Goal: Information Seeking & Learning: Check status

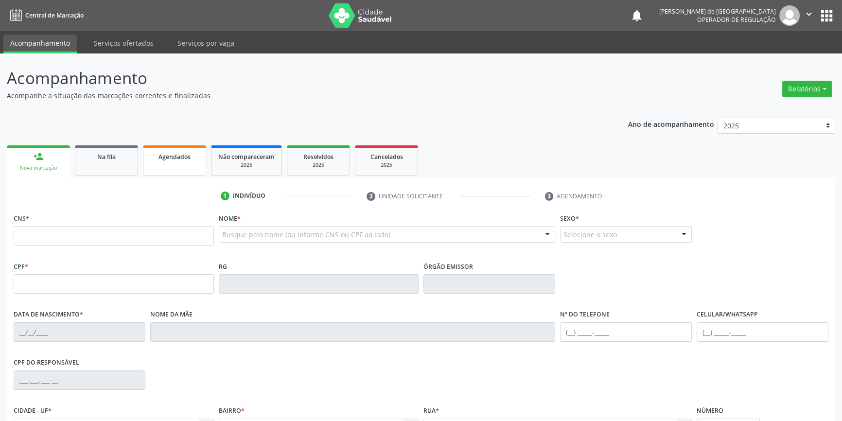
click at [172, 156] on span "Agendados" at bounding box center [174, 157] width 32 height 8
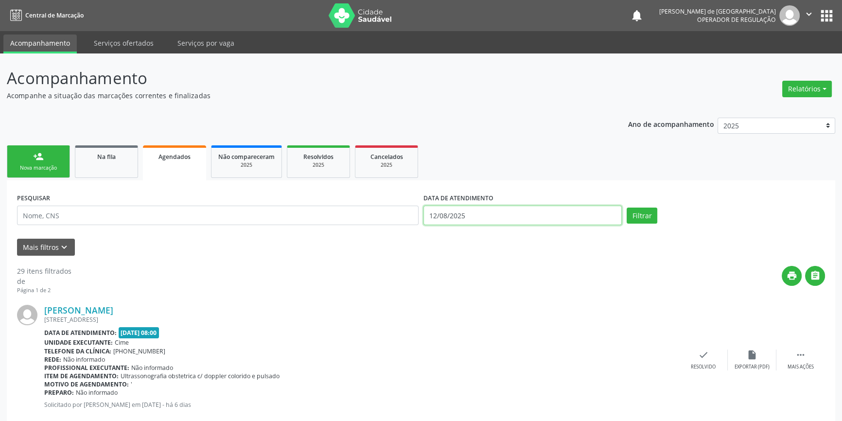
click at [500, 218] on body "Central de Marcação notifications [PERSON_NAME] de [GEOGRAPHIC_DATA] Operador d…" at bounding box center [421, 210] width 842 height 421
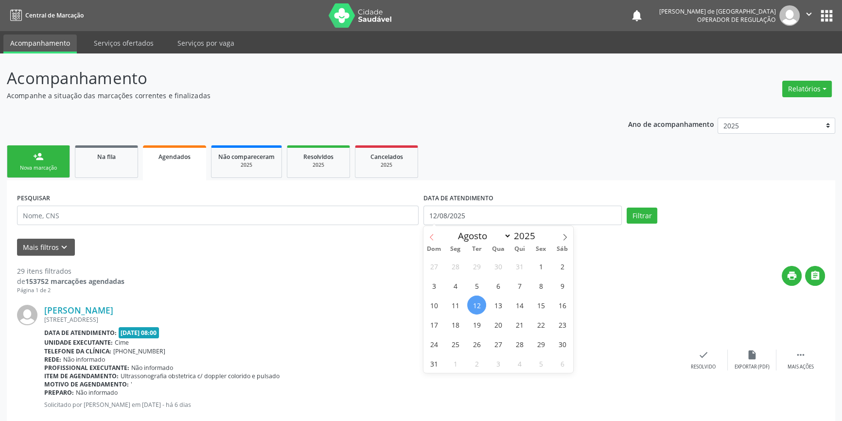
click at [434, 236] on icon at bounding box center [431, 237] width 7 height 7
select select "6"
click at [472, 266] on span "1" at bounding box center [476, 266] width 19 height 19
type input "[DATE]"
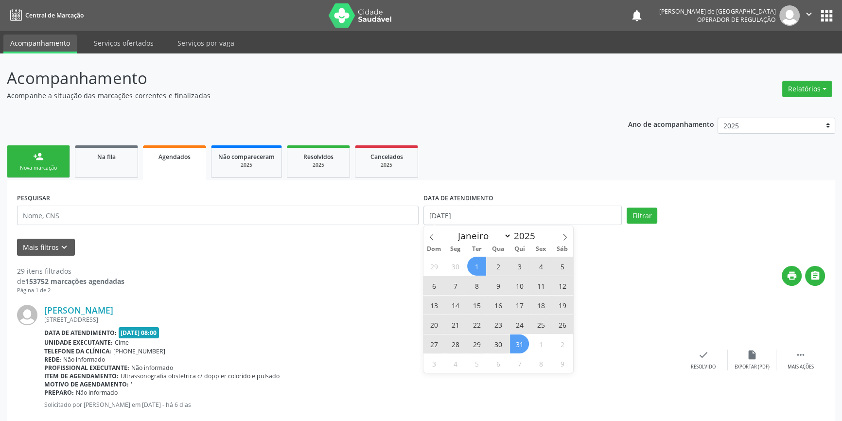
click at [522, 344] on span "31" at bounding box center [519, 343] width 19 height 19
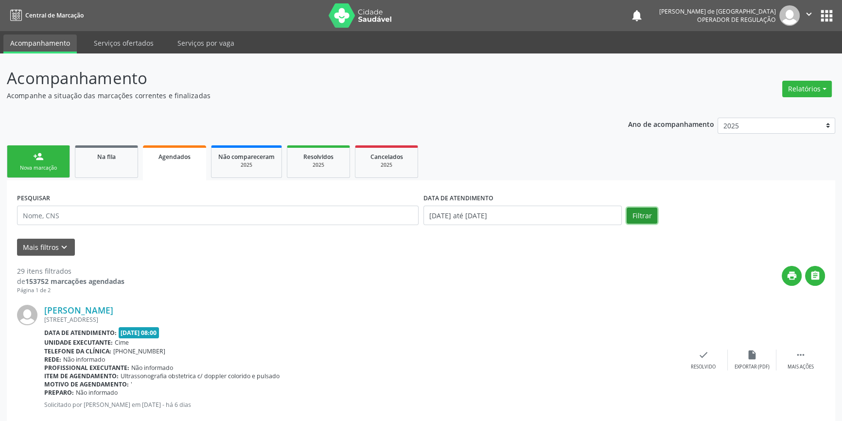
click at [642, 223] on button "Filtrar" at bounding box center [641, 216] width 31 height 17
click at [65, 248] on icon "keyboard_arrow_down" at bounding box center [64, 247] width 11 height 11
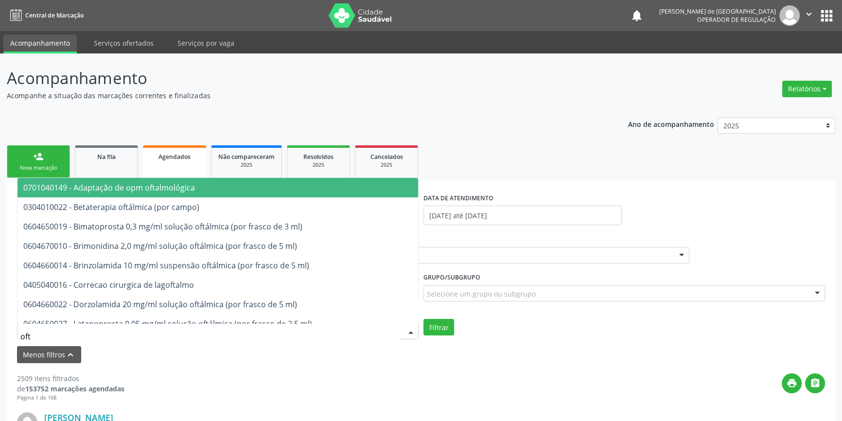
type input "ofta"
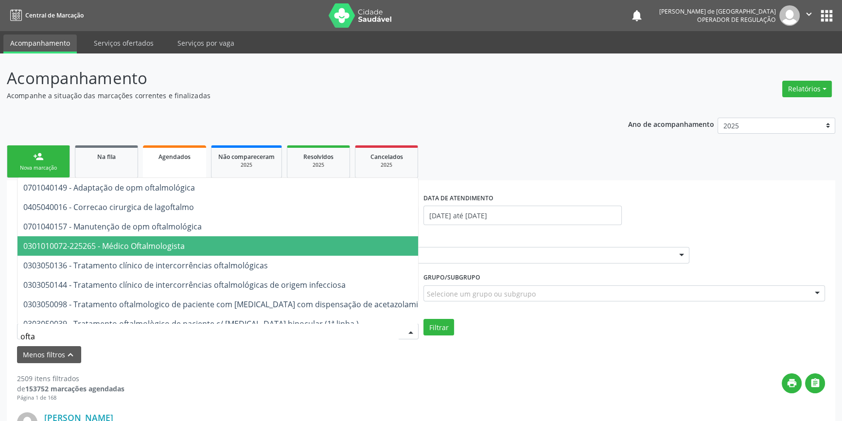
click at [98, 248] on span "0301010072-225265 - Médico Oftalmologista" at bounding box center [103, 246] width 161 height 11
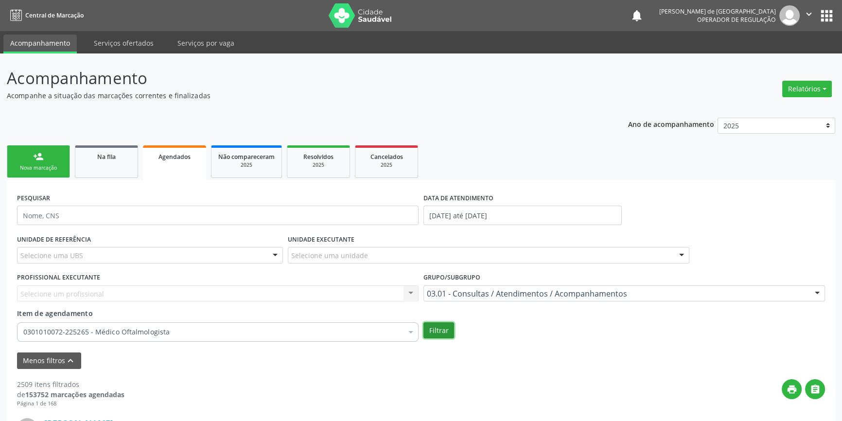
click at [445, 334] on button "Filtrar" at bounding box center [438, 330] width 31 height 17
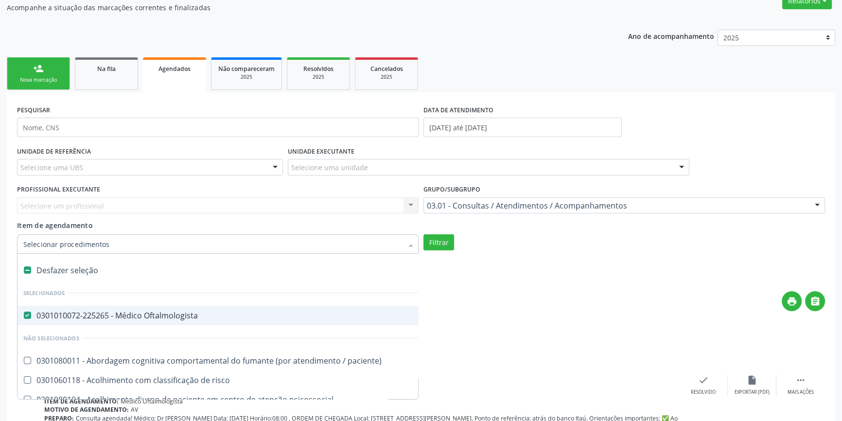
click at [24, 269] on label at bounding box center [27, 269] width 7 height 7
checkbox Oftalmologista "false"
click at [41, 251] on input "Item de agendamento" at bounding box center [212, 243] width 379 height 19
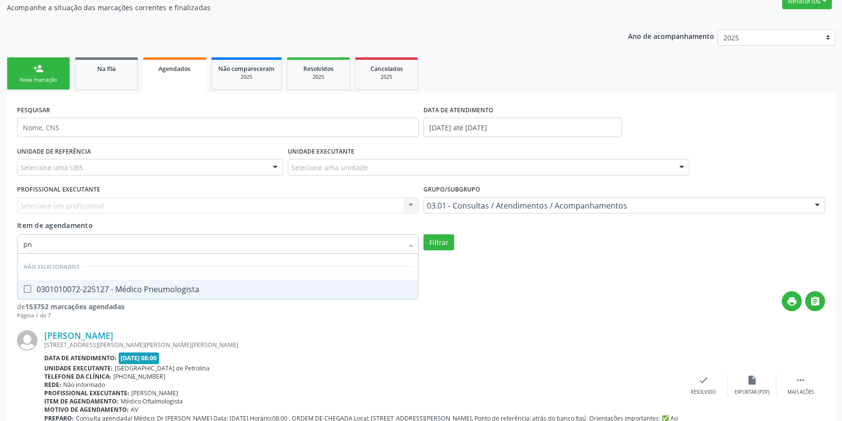
type input "pne"
click at [58, 287] on div "0301010072-225127 - Médico Pneumologista" at bounding box center [217, 289] width 389 height 8
click at [444, 241] on button "Filtrar" at bounding box center [438, 242] width 31 height 17
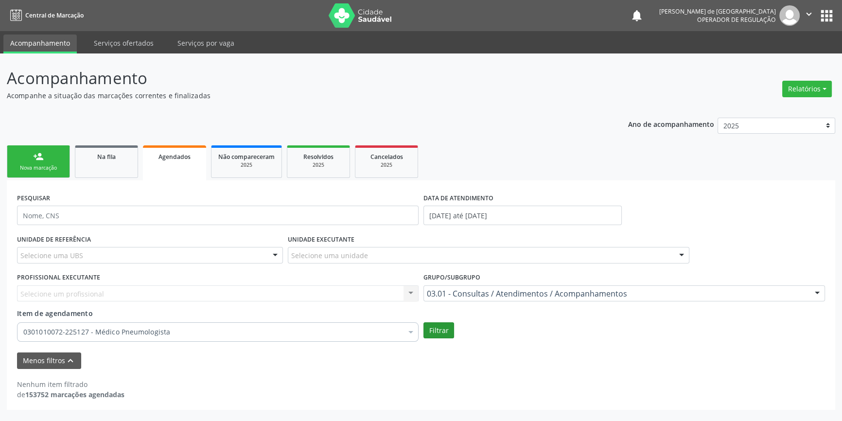
scroll to position [0, 0]
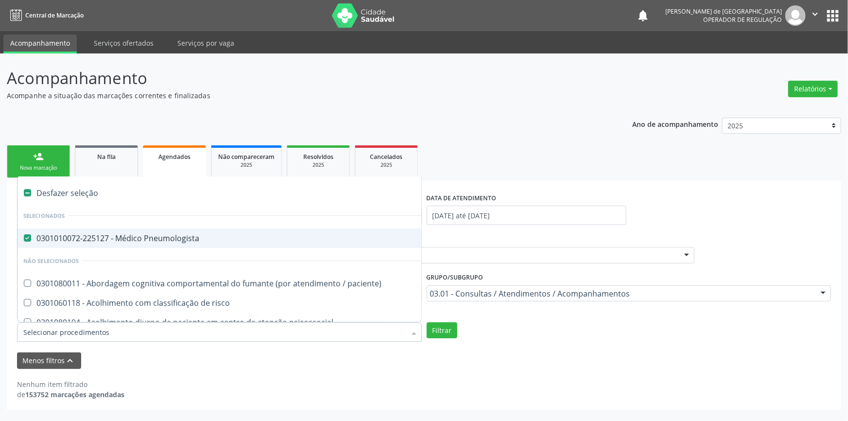
click at [59, 188] on div "Desfazer seleção" at bounding box center [530, 192] width 1027 height 19
checkbox Pneumologista "false"
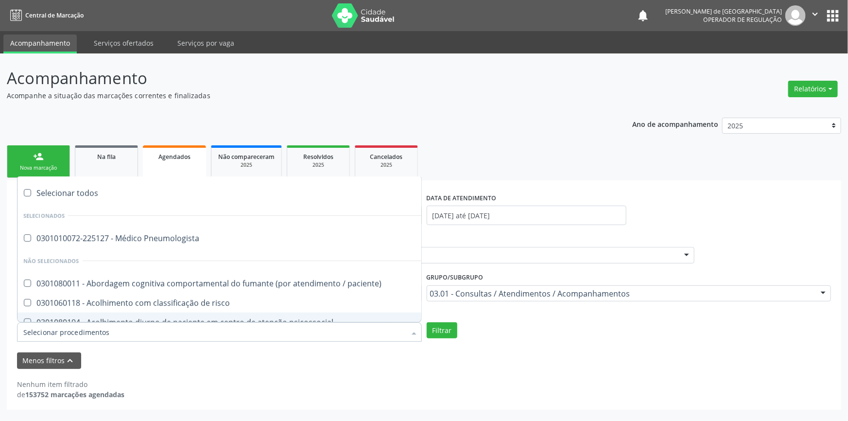
click at [73, 328] on input "Item de agendamento" at bounding box center [214, 331] width 382 height 19
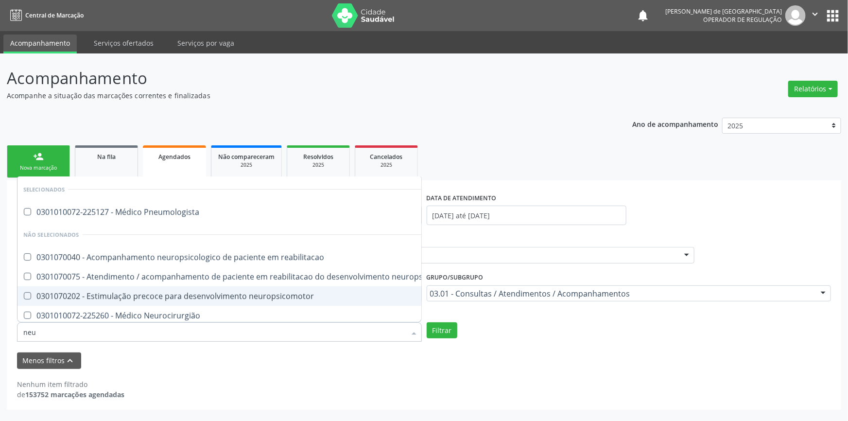
type input "neur"
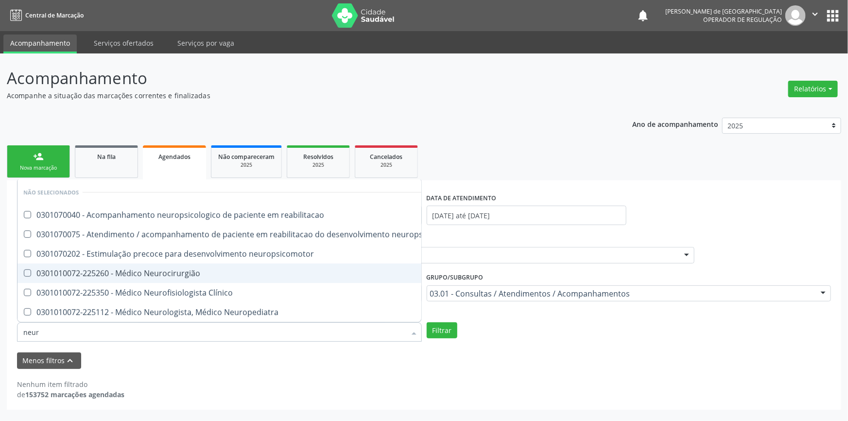
click at [79, 269] on div "0301010072-225260 - Médico Neurocirurgião" at bounding box center [240, 273] width 434 height 8
checkbox Neurocirurgião "true"
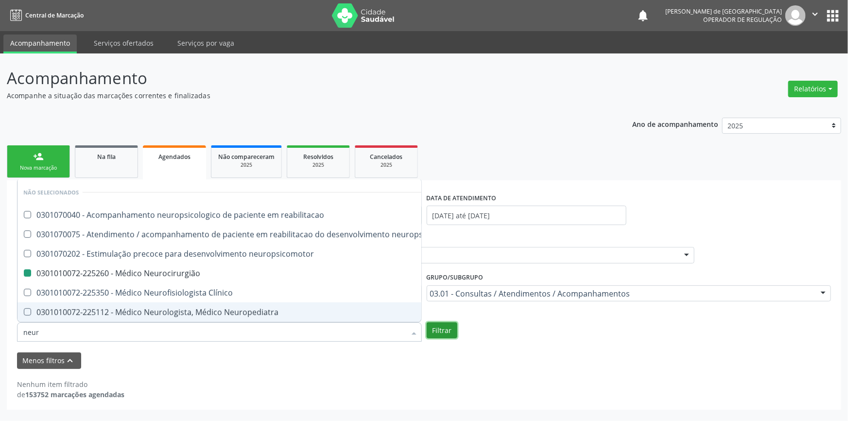
checkbox reabilitacao "true"
checkbox Neurocirurgião "false"
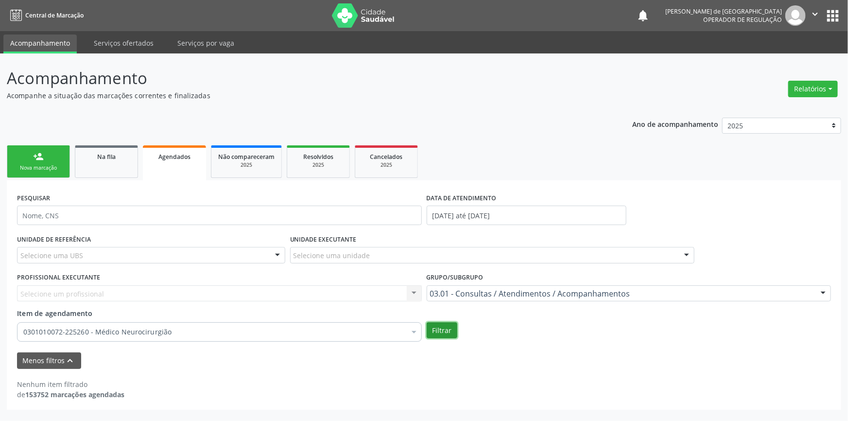
click at [441, 332] on button "Filtrar" at bounding box center [442, 330] width 31 height 17
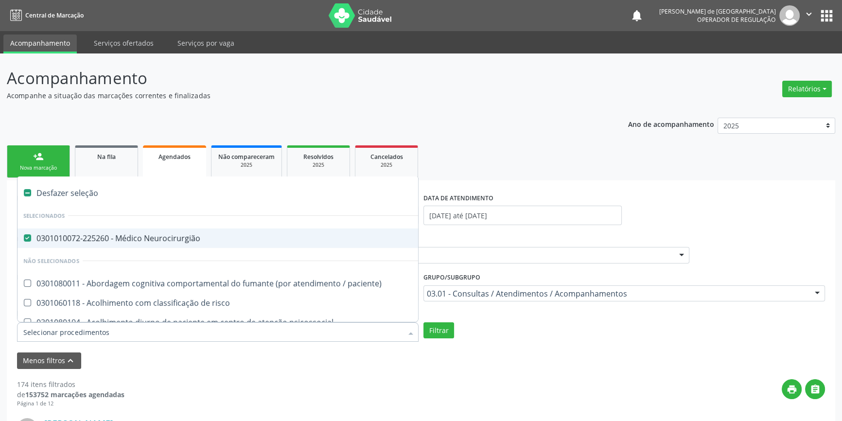
click at [95, 234] on div "0301010072-225260 - Médico Neurocirurgião" at bounding box center [530, 238] width 1015 height 8
checkbox Neurocirurgião "false"
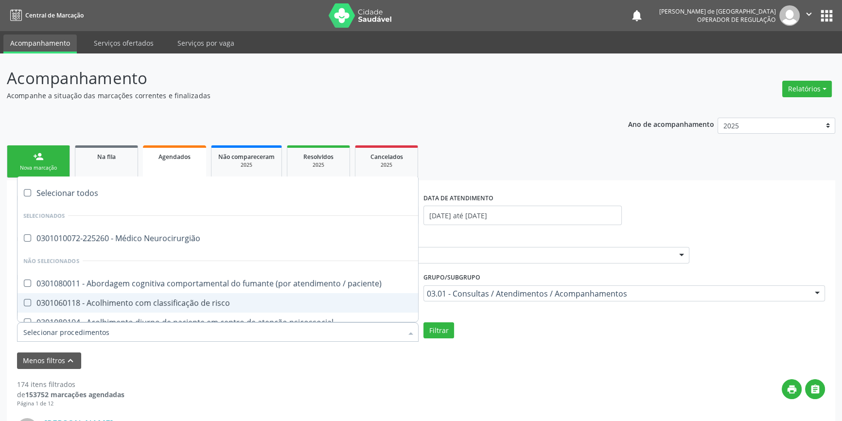
click at [86, 330] on input "Item de agendamento" at bounding box center [212, 331] width 379 height 19
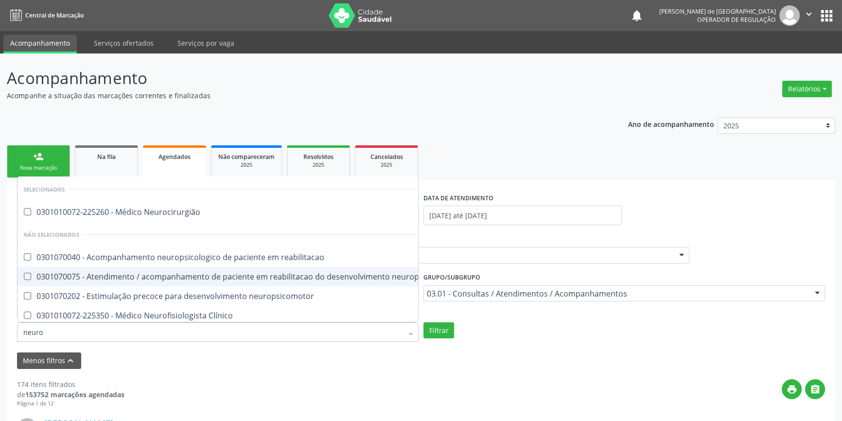
type input "neurop"
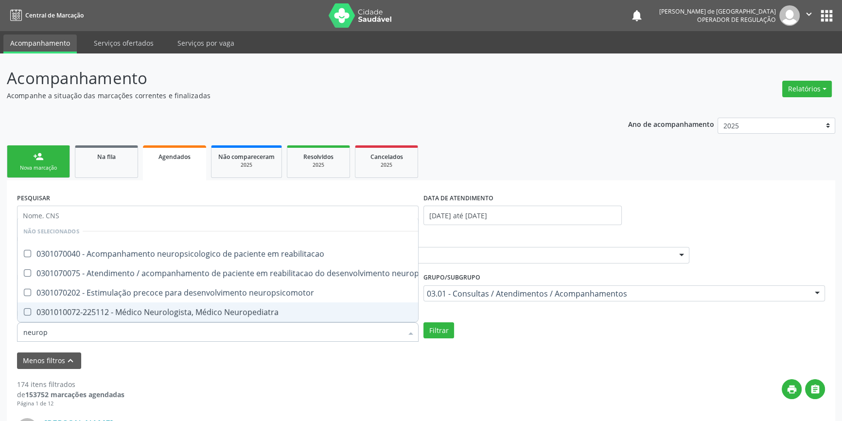
click at [90, 308] on div "0301010072-225112 - Médico Neurologista, Médico Neuropediatra" at bounding box center [240, 312] width 434 height 8
checkbox Neuropediatra "true"
checkbox reabilitacao "true"
checkbox Neuropediatra "false"
click at [441, 330] on button "Filtrar" at bounding box center [438, 330] width 31 height 17
